Goal: Information Seeking & Learning: Understand process/instructions

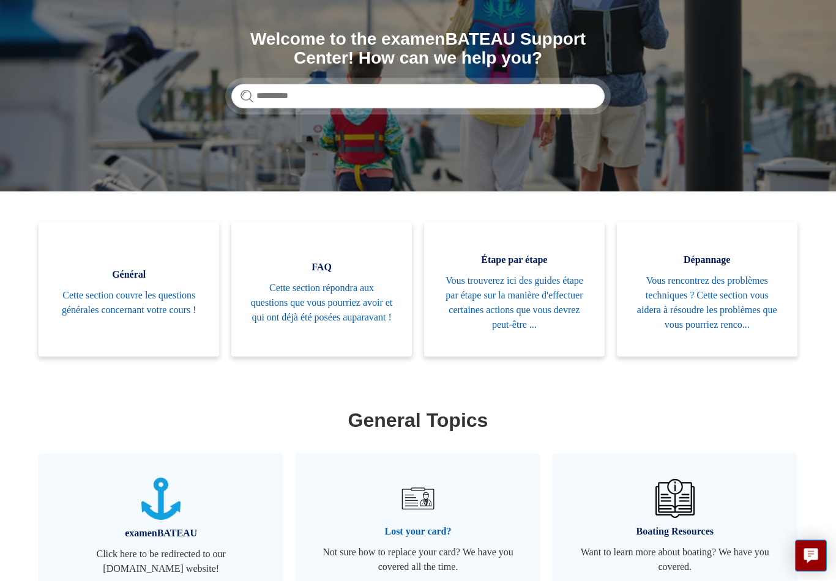
scroll to position [314, 0]
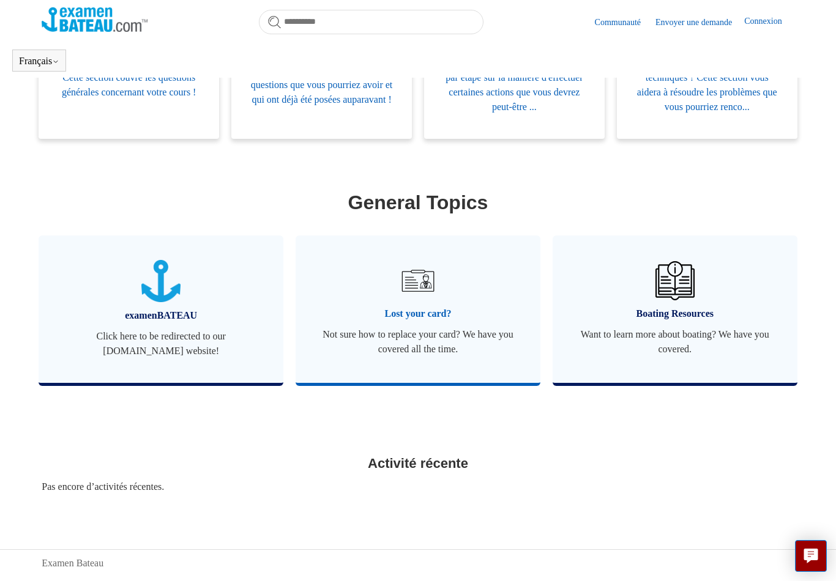
click at [426, 297] on img at bounding box center [417, 280] width 43 height 43
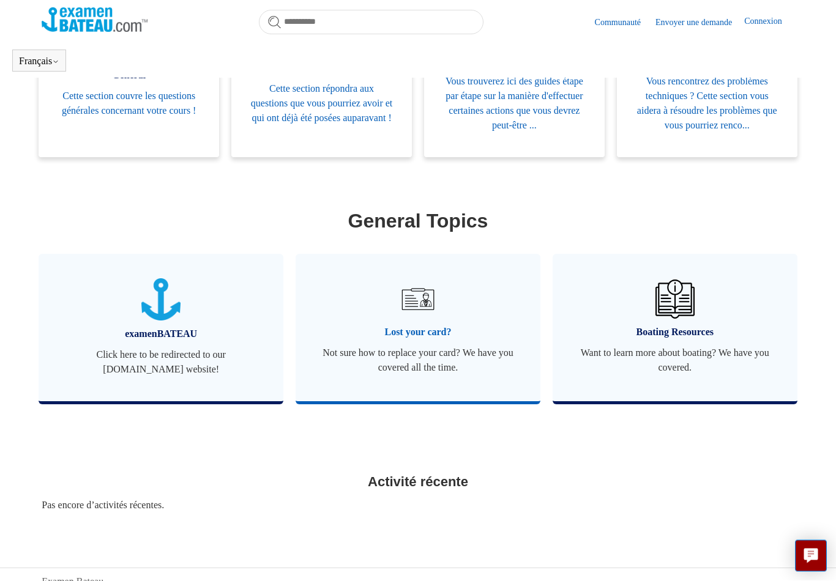
scroll to position [314, 0]
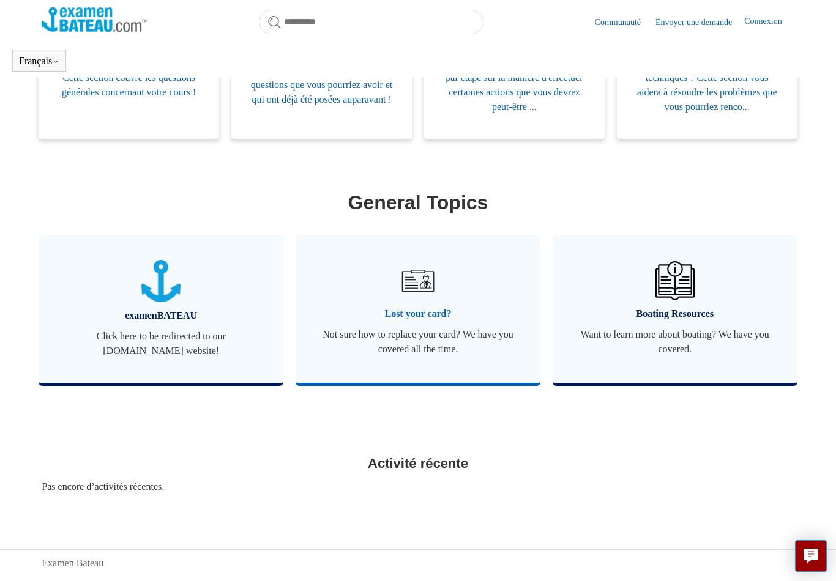
click at [418, 315] on span "Lost your card?" at bounding box center [418, 313] width 208 height 15
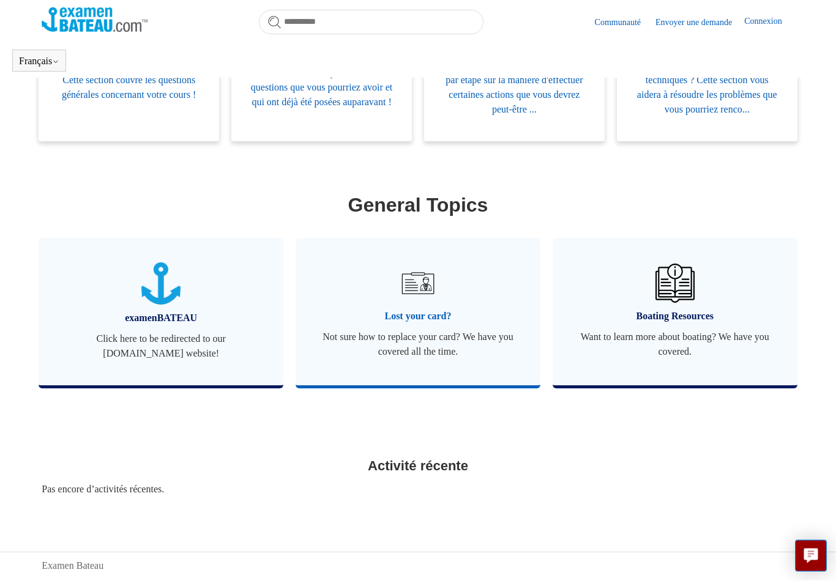
scroll to position [314, 0]
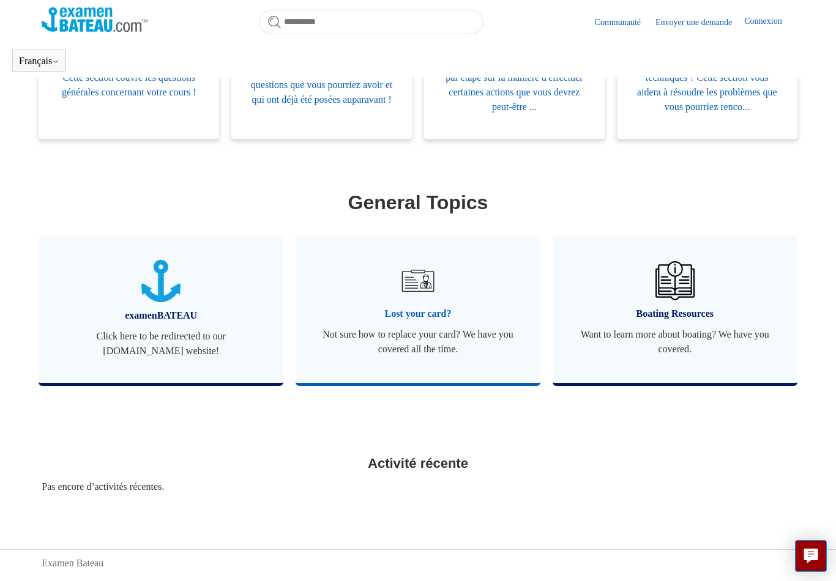
click at [413, 308] on span "Lost your card?" at bounding box center [418, 313] width 208 height 15
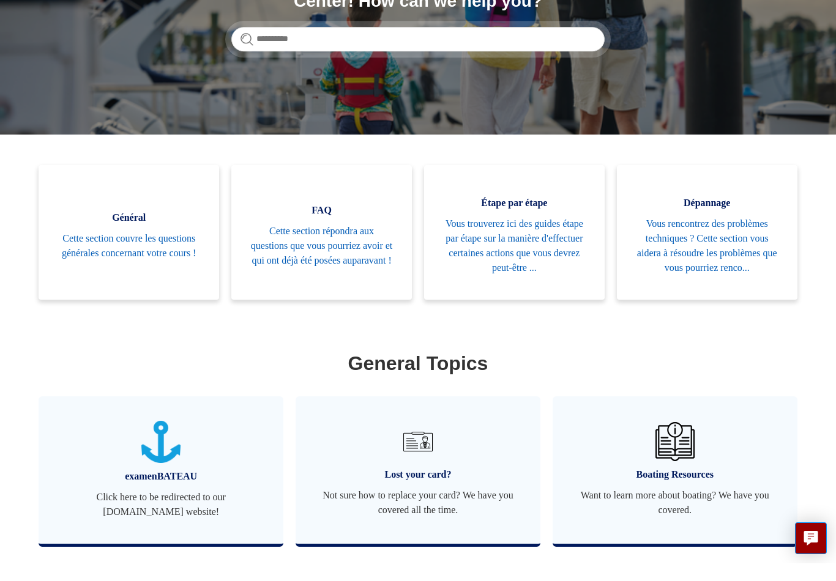
scroll to position [314, 0]
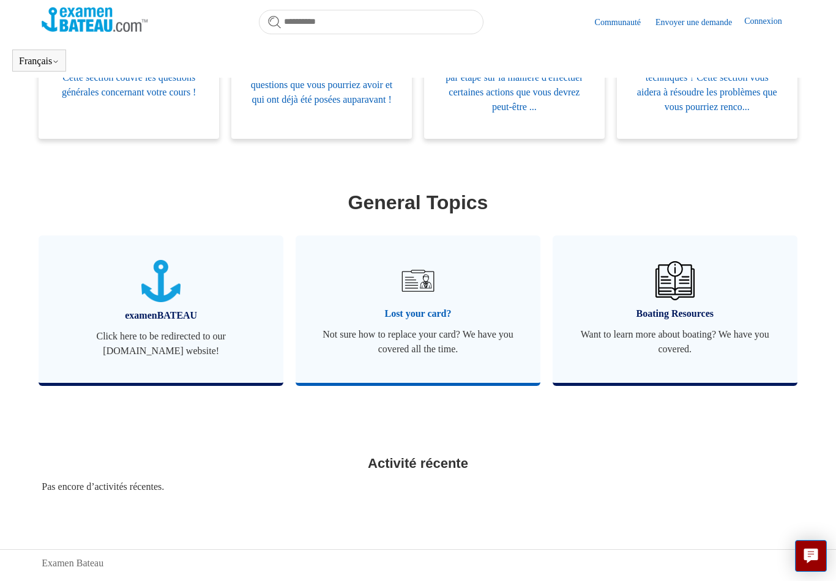
click at [437, 376] on link "Lost your card? Not sure how to replace your card? We have you covered all the …" at bounding box center [417, 308] width 245 height 147
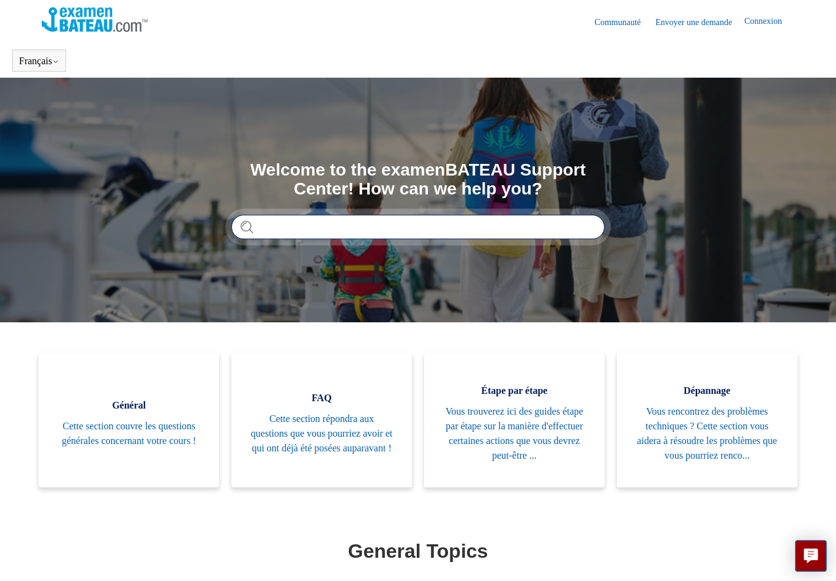
click at [369, 226] on input "Rechercher" at bounding box center [417, 227] width 373 height 24
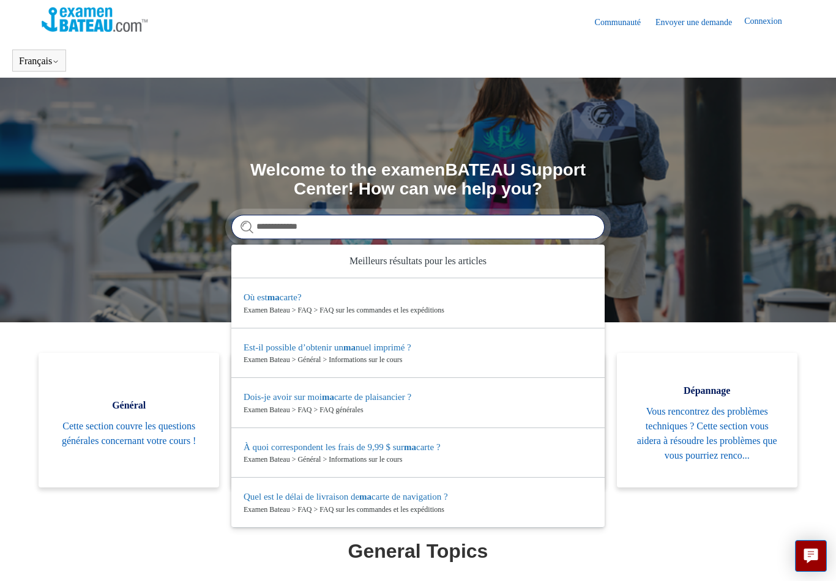
type input "**********"
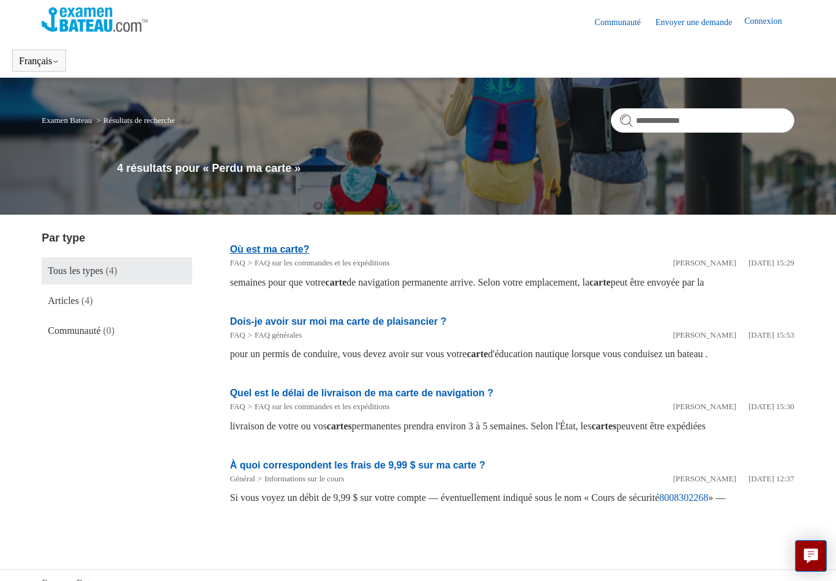
click at [281, 253] on link "Où est ma carte?" at bounding box center [270, 249] width 80 height 10
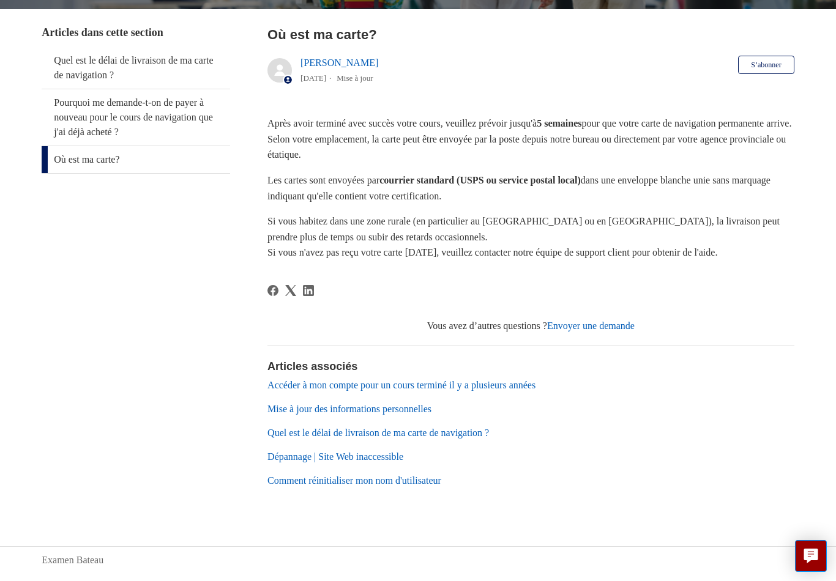
scroll to position [216, 0]
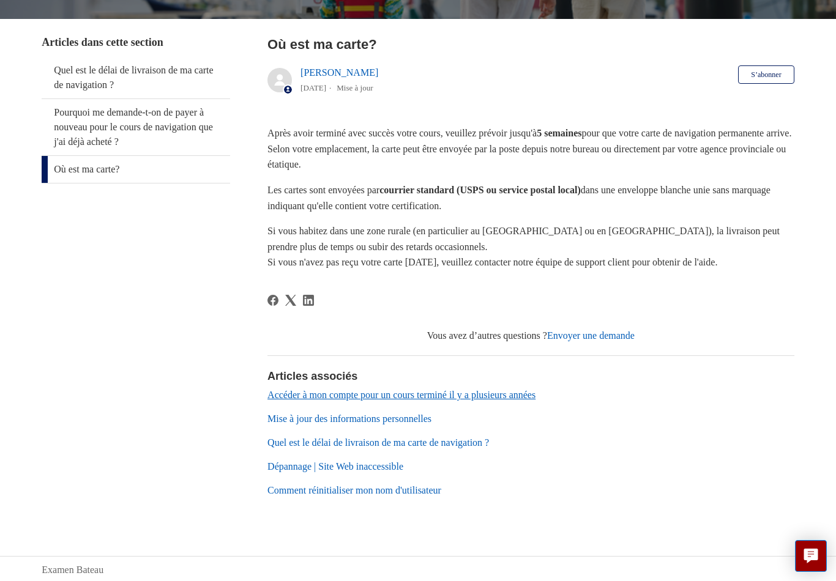
click at [401, 400] on link "Accéder à mon compte pour un cours terminé il y a plusieurs années" at bounding box center [401, 395] width 268 height 10
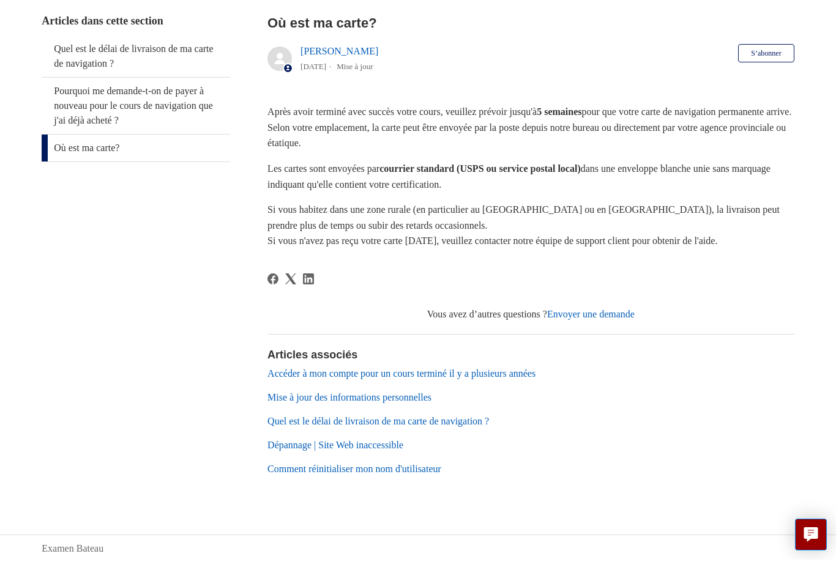
scroll to position [240, 0]
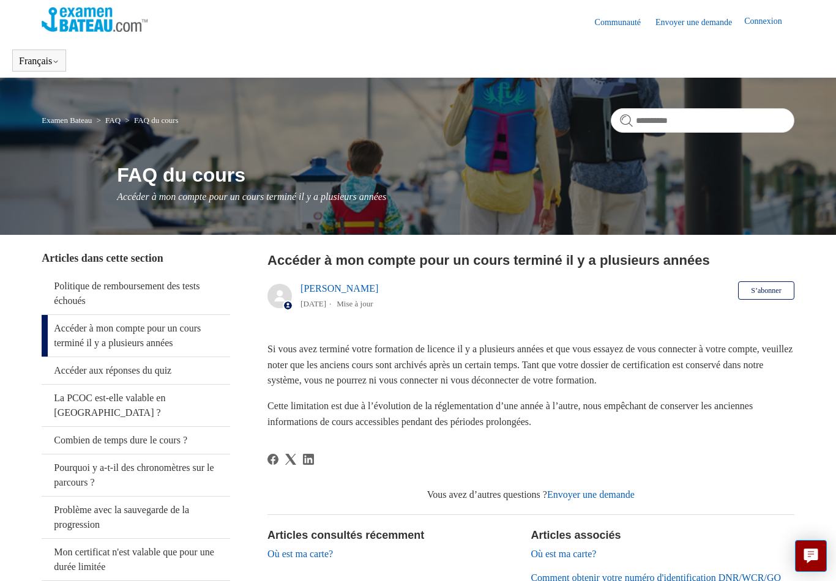
click at [88, 26] on img at bounding box center [95, 19] width 106 height 24
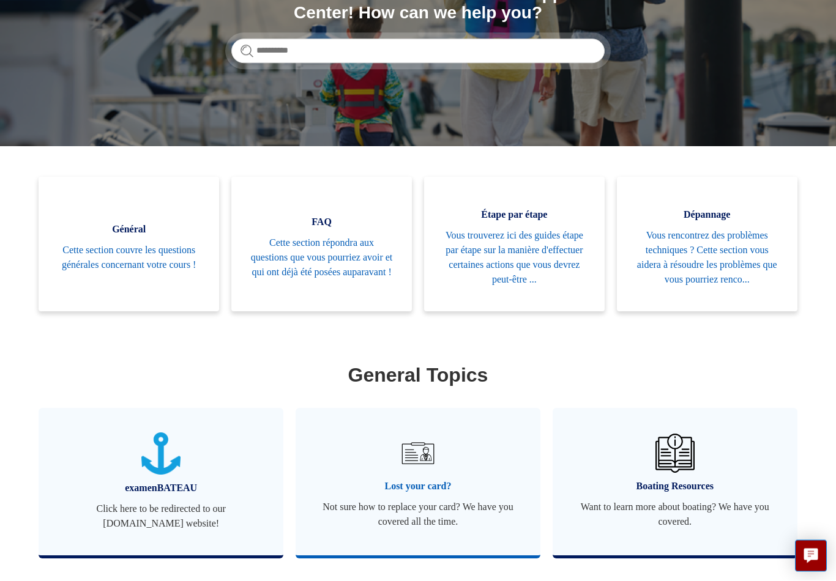
scroll to position [180, 0]
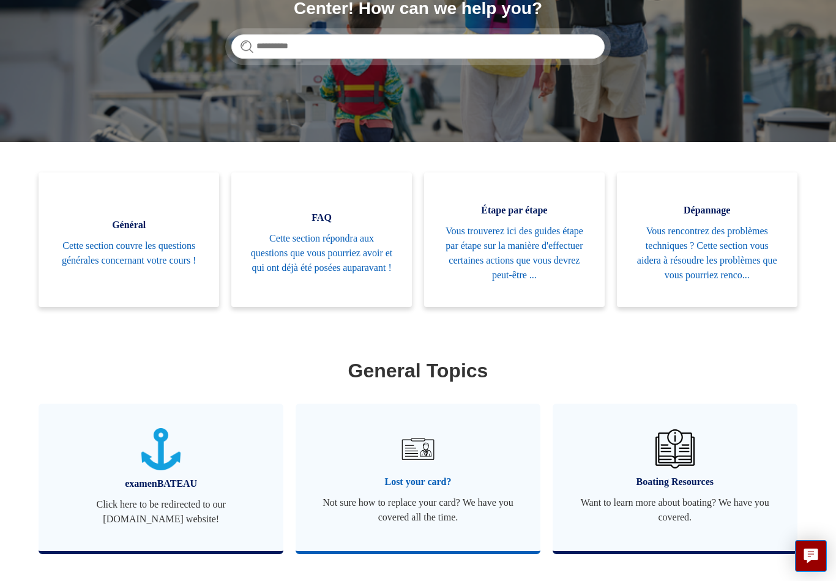
click at [391, 465] on link "Lost your card? Not sure how to replace your card? We have you covered all the …" at bounding box center [417, 477] width 245 height 147
